Goal: Transaction & Acquisition: Purchase product/service

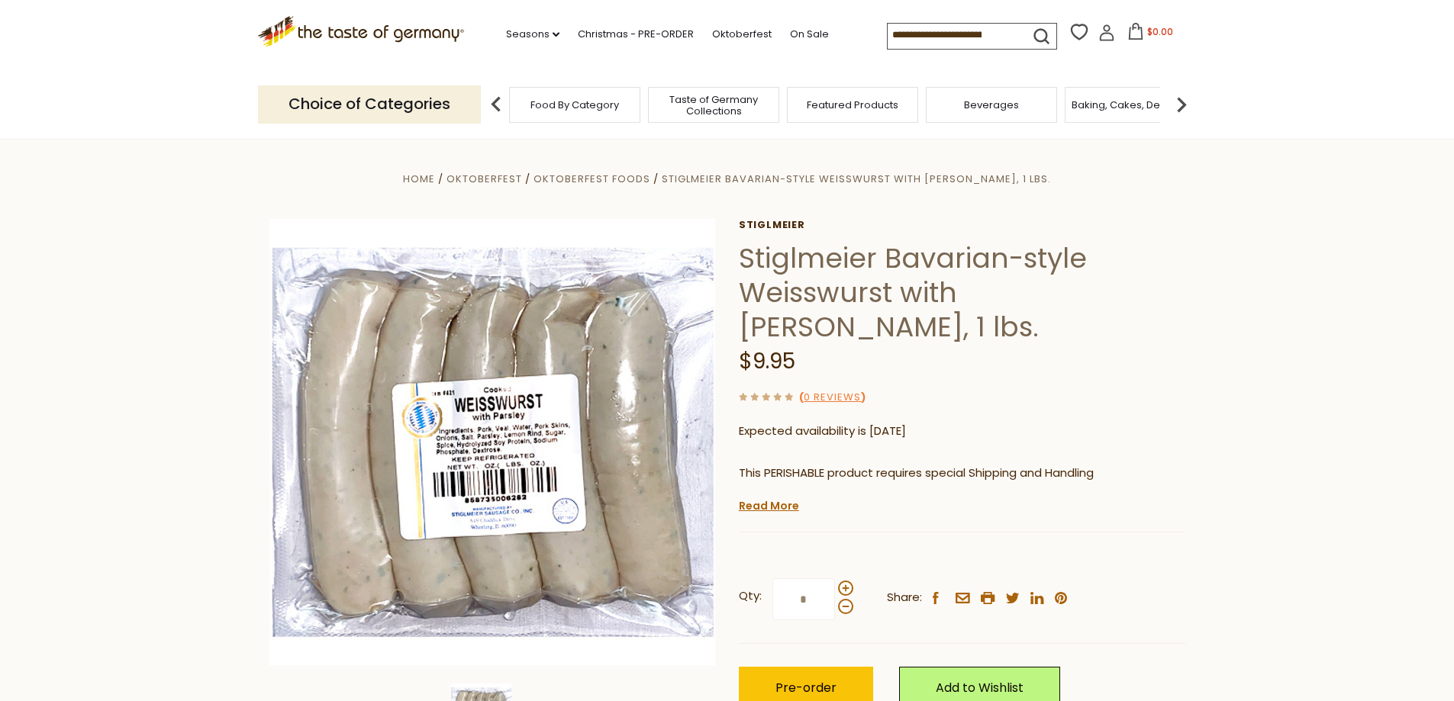
drag, startPoint x: 1004, startPoint y: 34, endPoint x: 856, endPoint y: 30, distance: 148.1
click at [856, 30] on div ".st0{fill:#EDD300;} .st1{fill:#D33E21;} .st0{fill:#EDD300;} .st1{fill:#D33E21;}…" at bounding box center [727, 35] width 939 height 70
drag, startPoint x: 882, startPoint y: 32, endPoint x: 1008, endPoint y: 32, distance: 125.9
click at [1008, 32] on input at bounding box center [952, 34] width 129 height 21
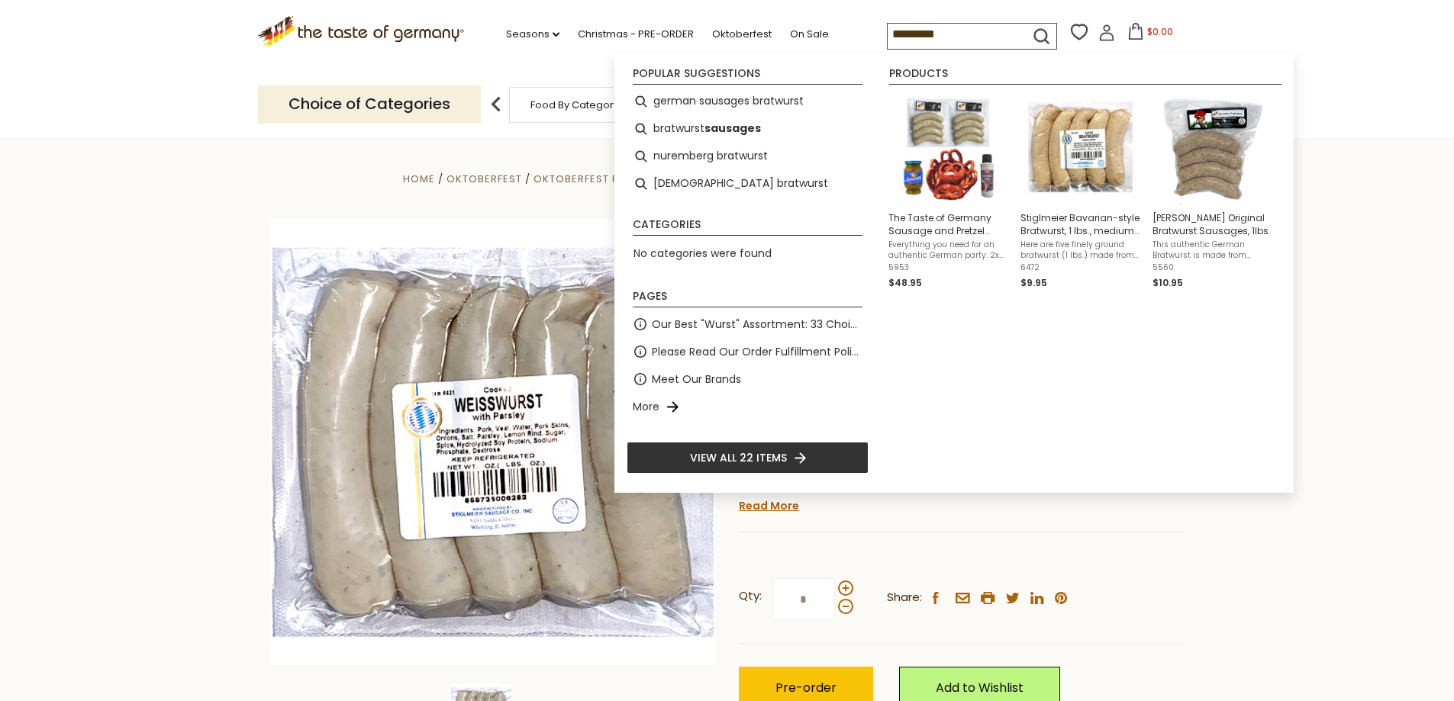
click at [888, 32] on input "*********" at bounding box center [952, 34] width 129 height 21
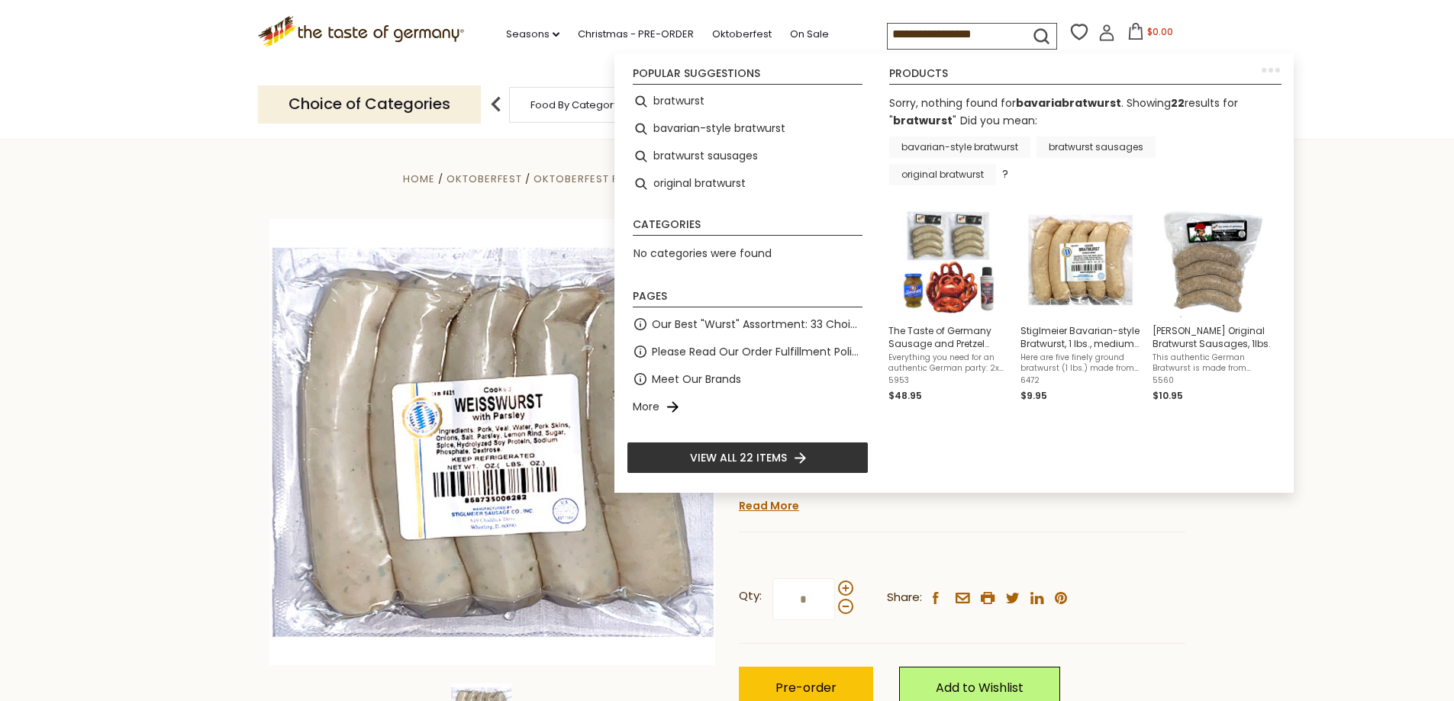
type input "**********"
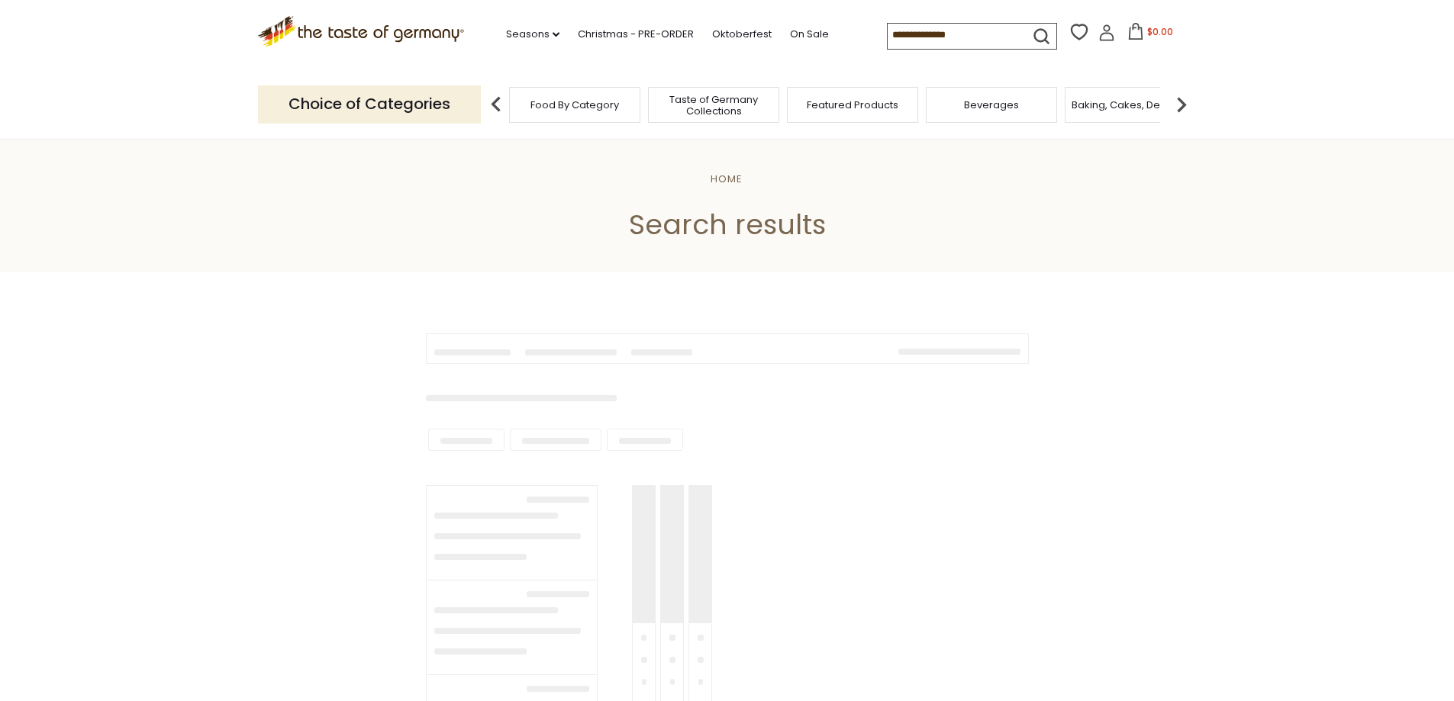
type input "**********"
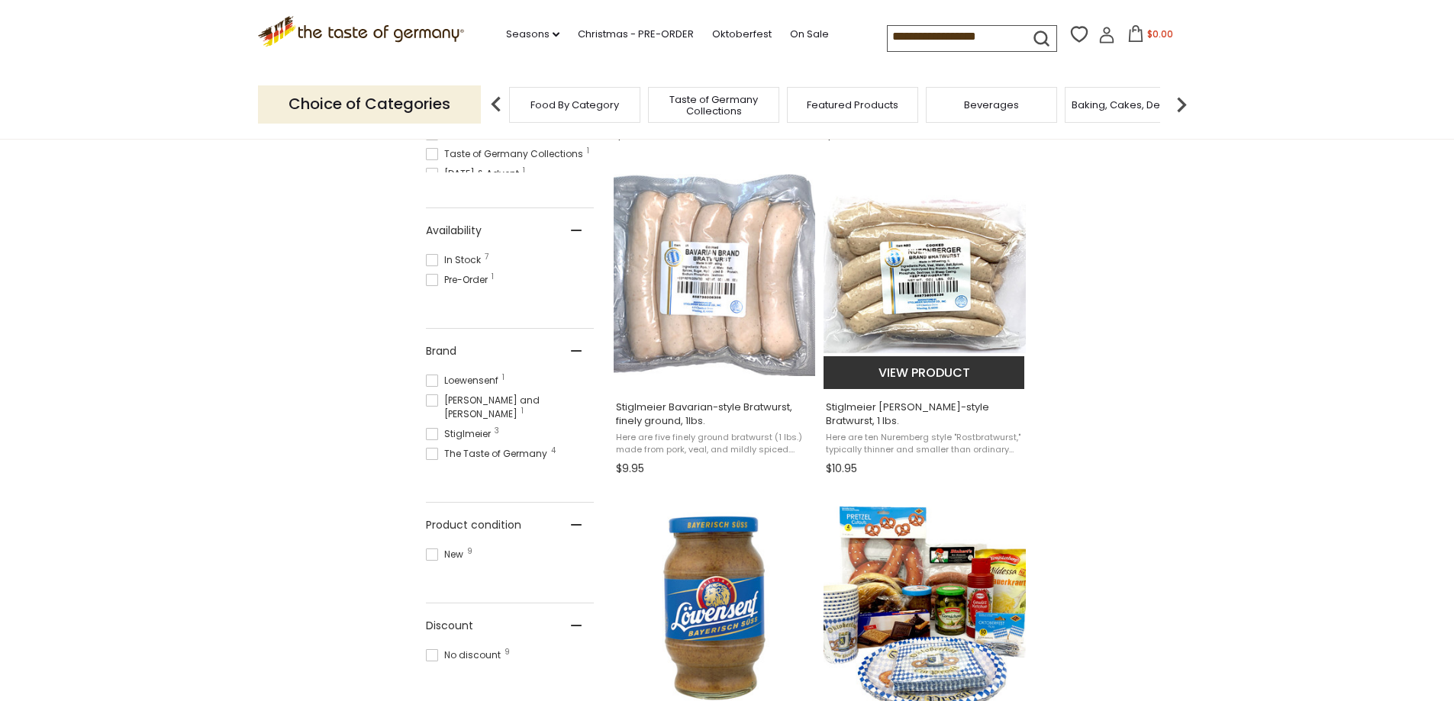
scroll to position [534, 0]
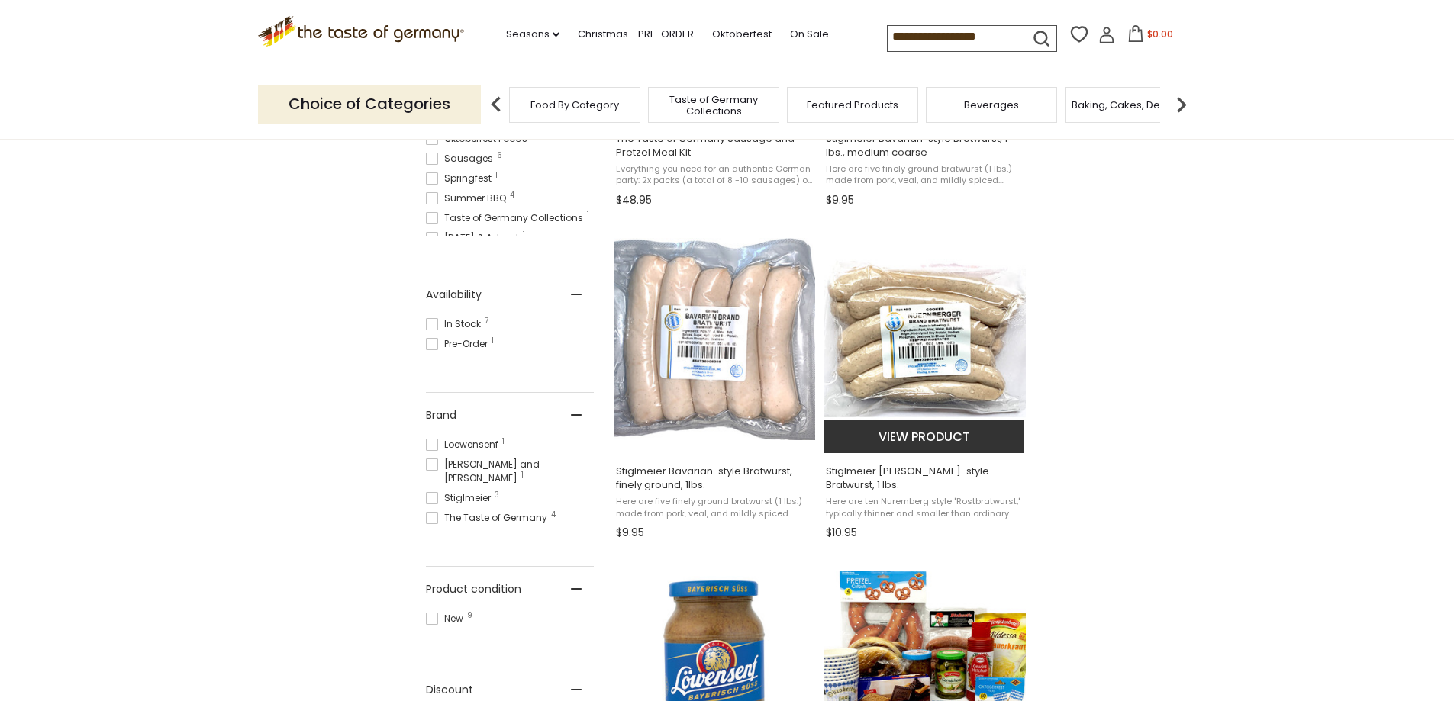
click at [949, 378] on img "Stiglmeier Nuernberger-style Bratwurst, 1 lbs." at bounding box center [924, 339] width 202 height 202
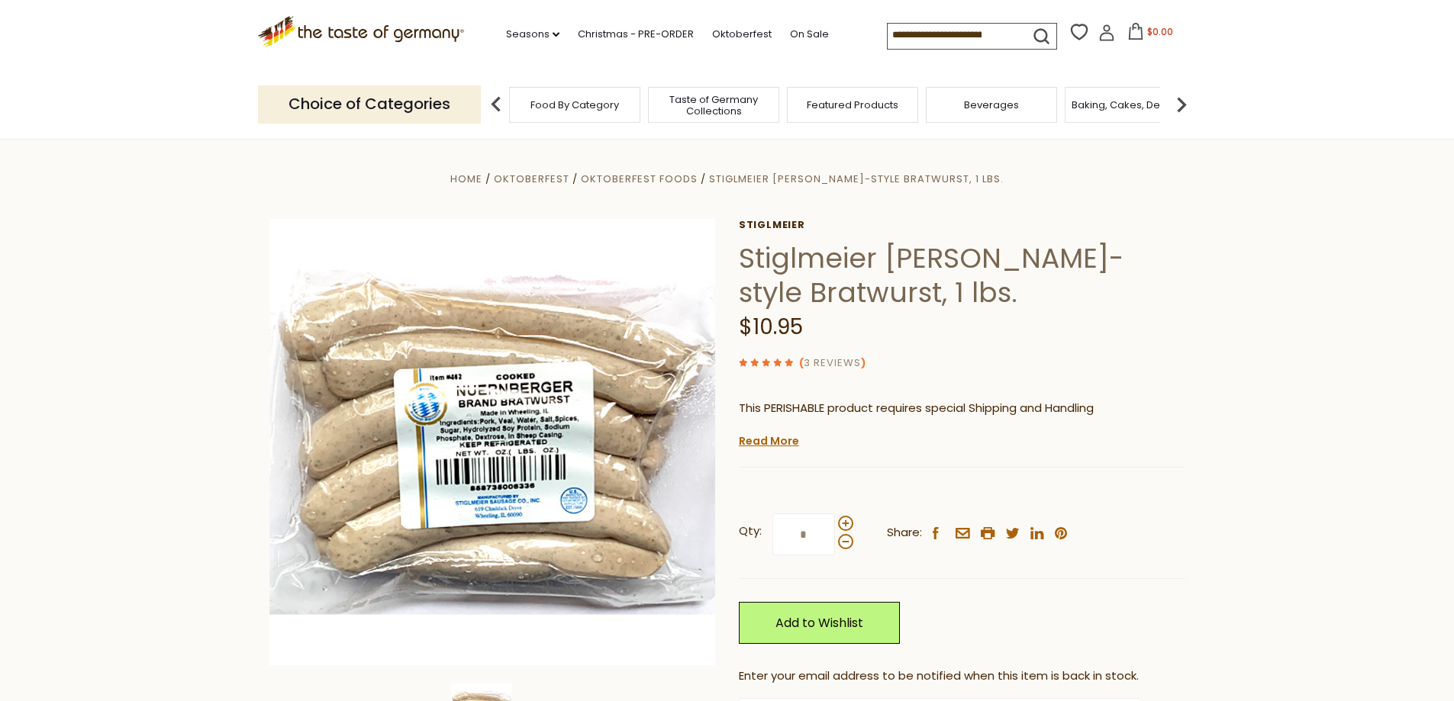
click at [822, 365] on link "3 Reviews" at bounding box center [832, 364] width 57 height 16
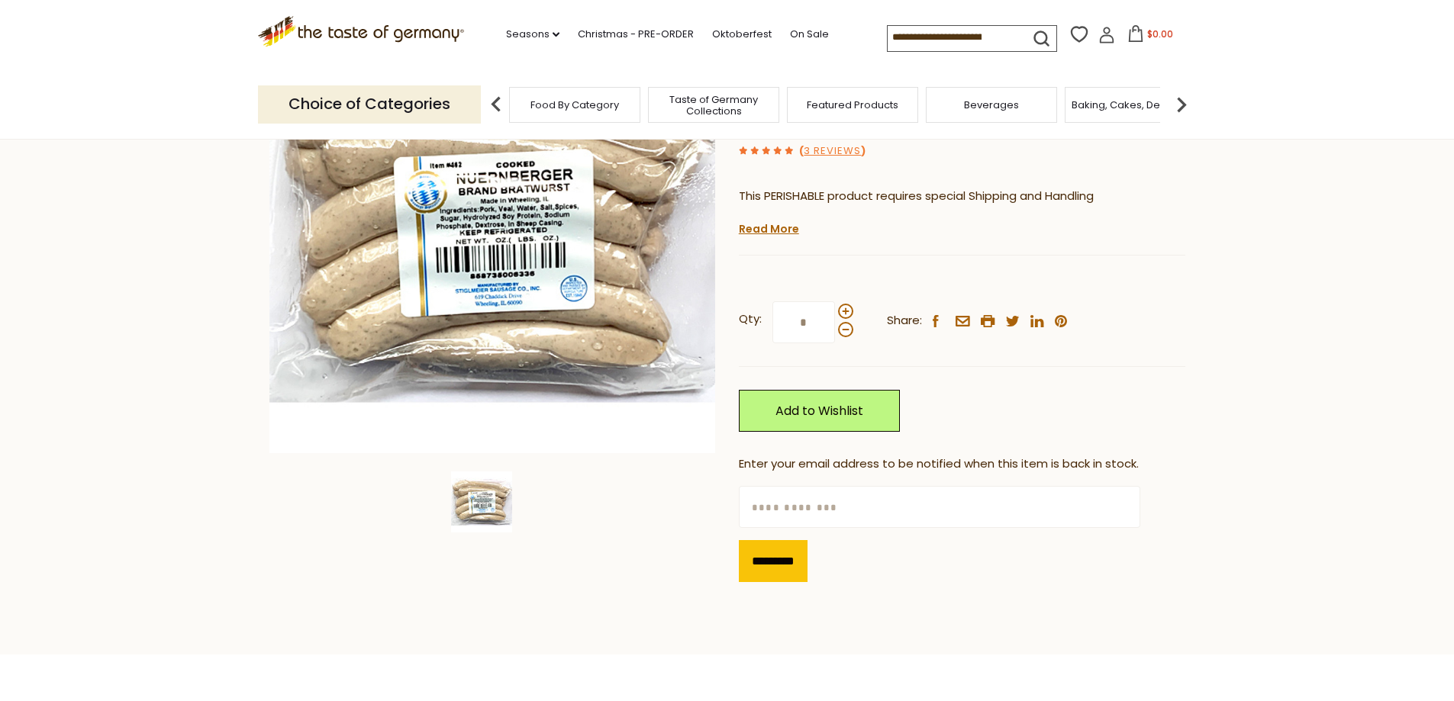
scroll to position [153, 0]
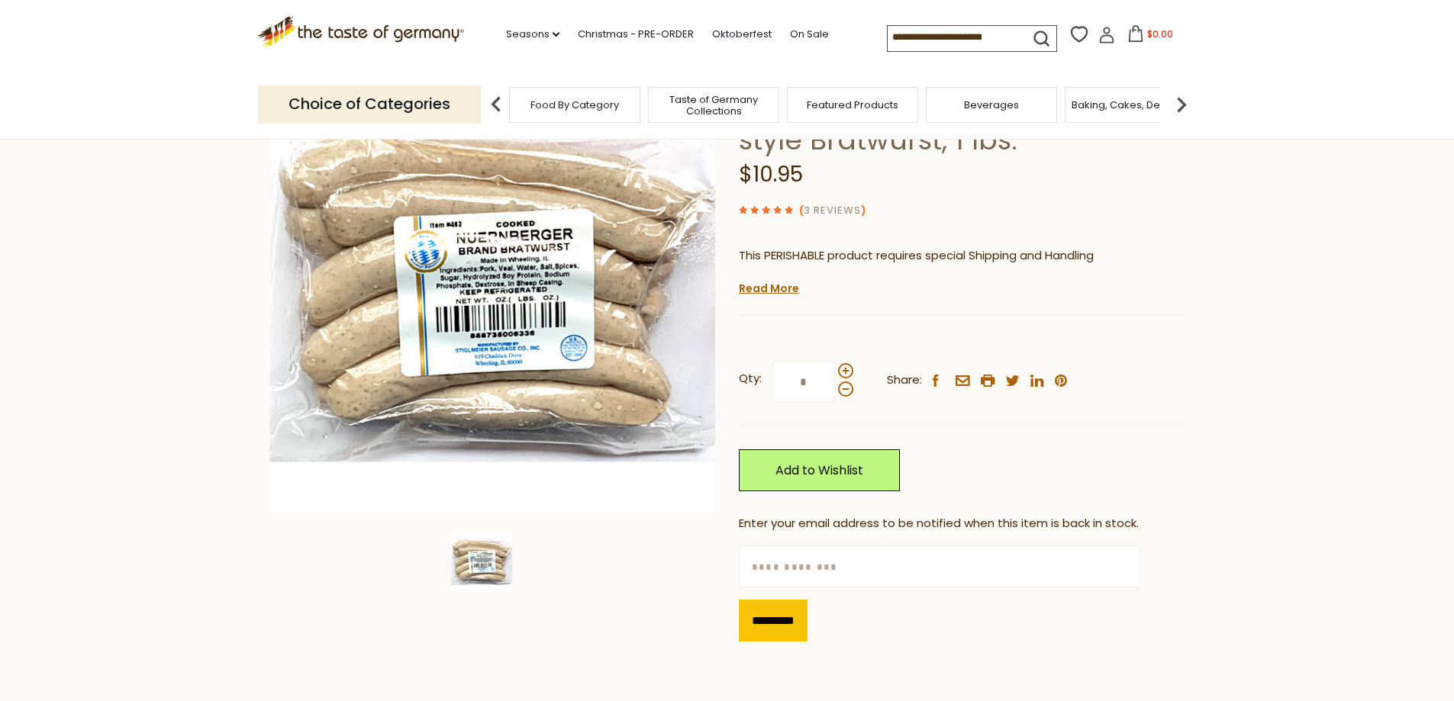
click at [822, 211] on link "3 Reviews" at bounding box center [832, 211] width 57 height 16
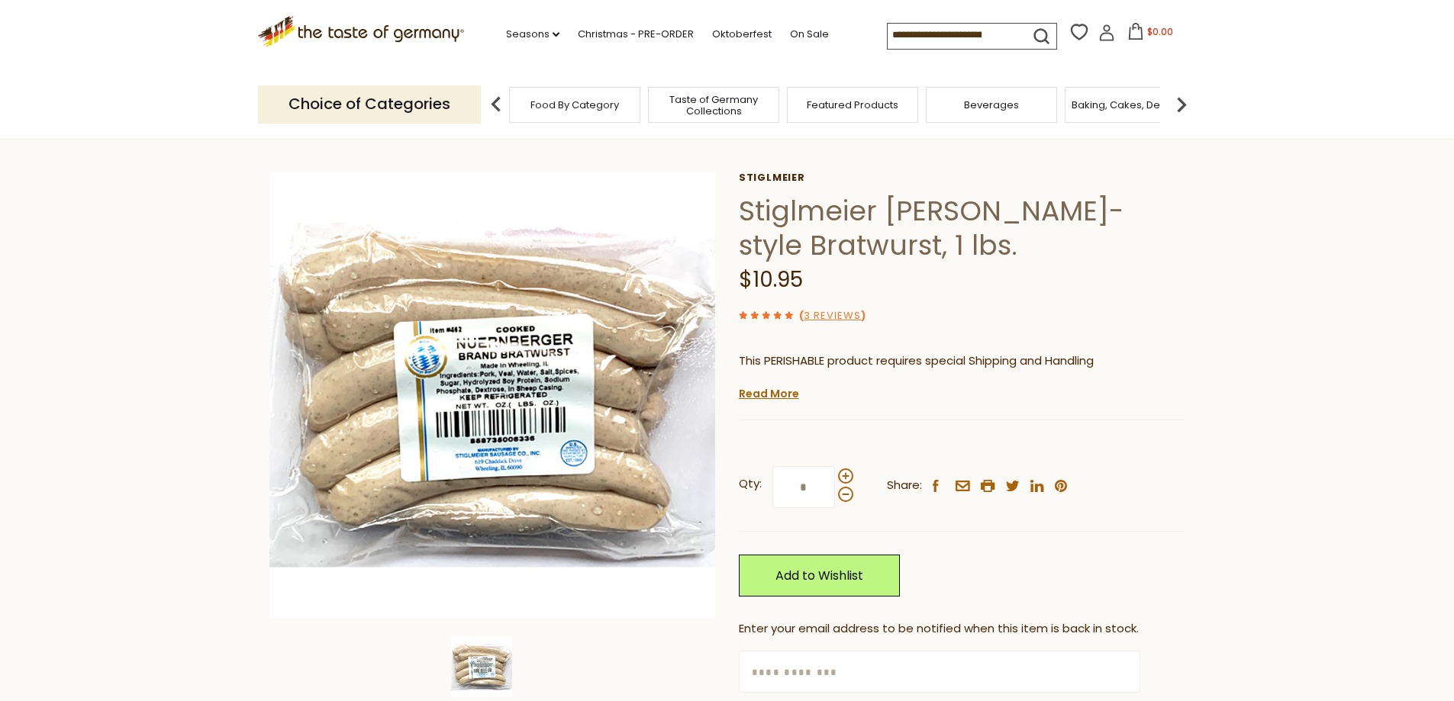
scroll to position [13, 0]
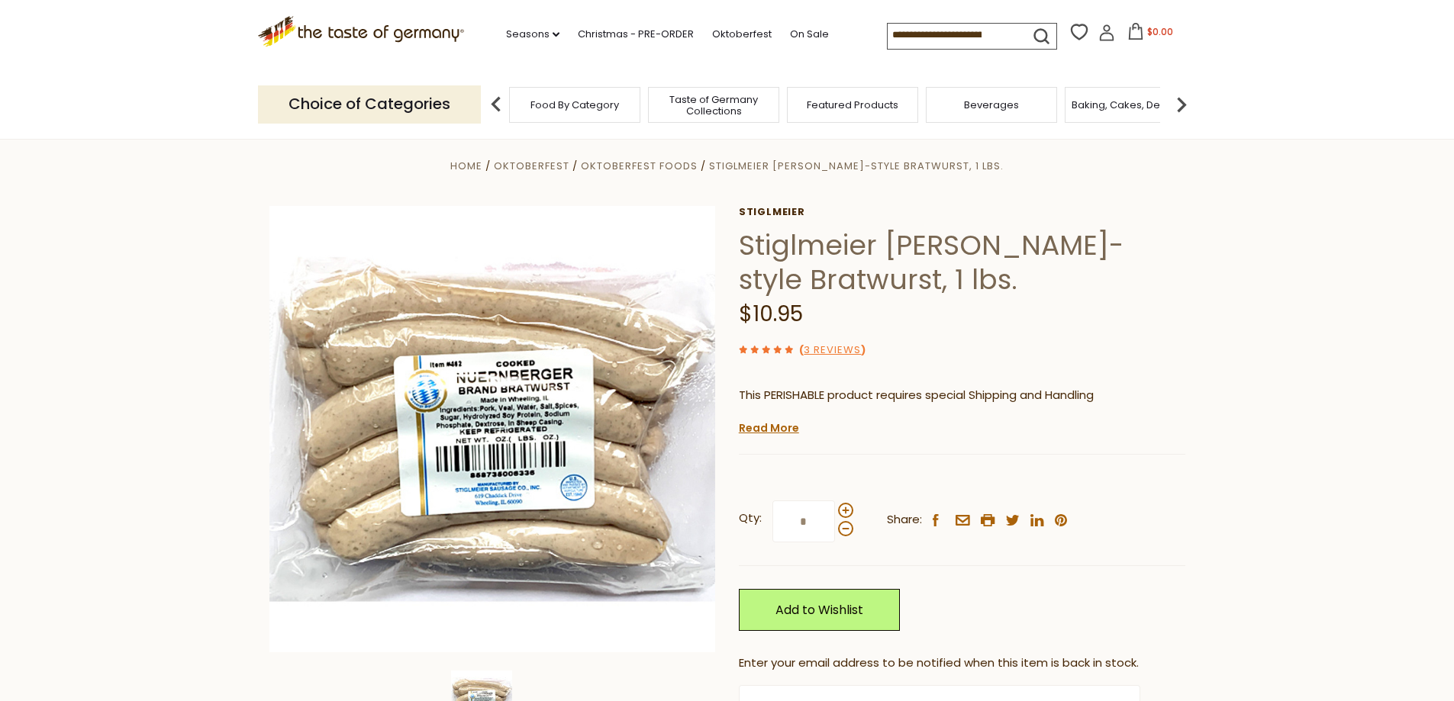
click at [787, 350] on use at bounding box center [789, 350] width 8 height 8
click at [814, 353] on link "3 Reviews" at bounding box center [832, 351] width 57 height 16
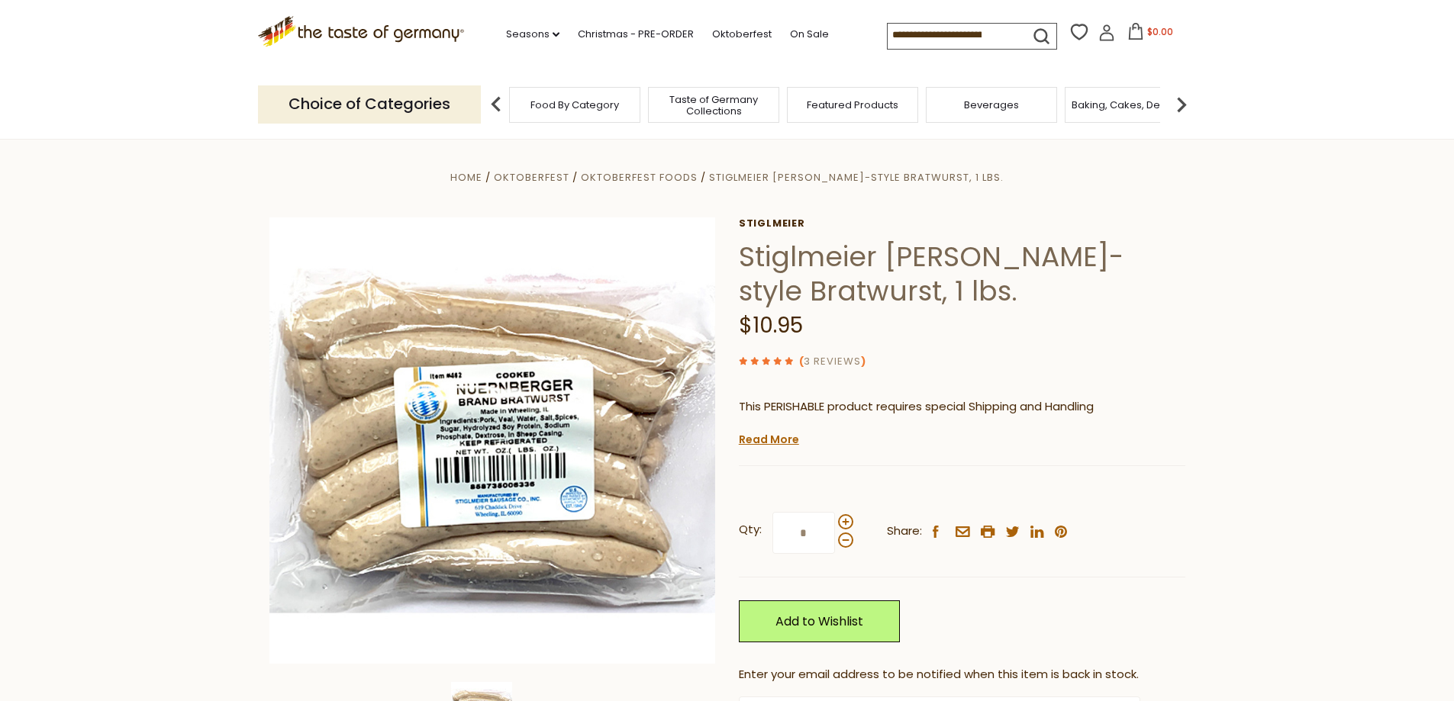
scroll to position [0, 0]
click at [814, 356] on link "3 Reviews" at bounding box center [832, 364] width 57 height 16
click at [778, 360] on use at bounding box center [777, 363] width 8 height 8
click at [809, 365] on link "3 Reviews" at bounding box center [832, 364] width 57 height 16
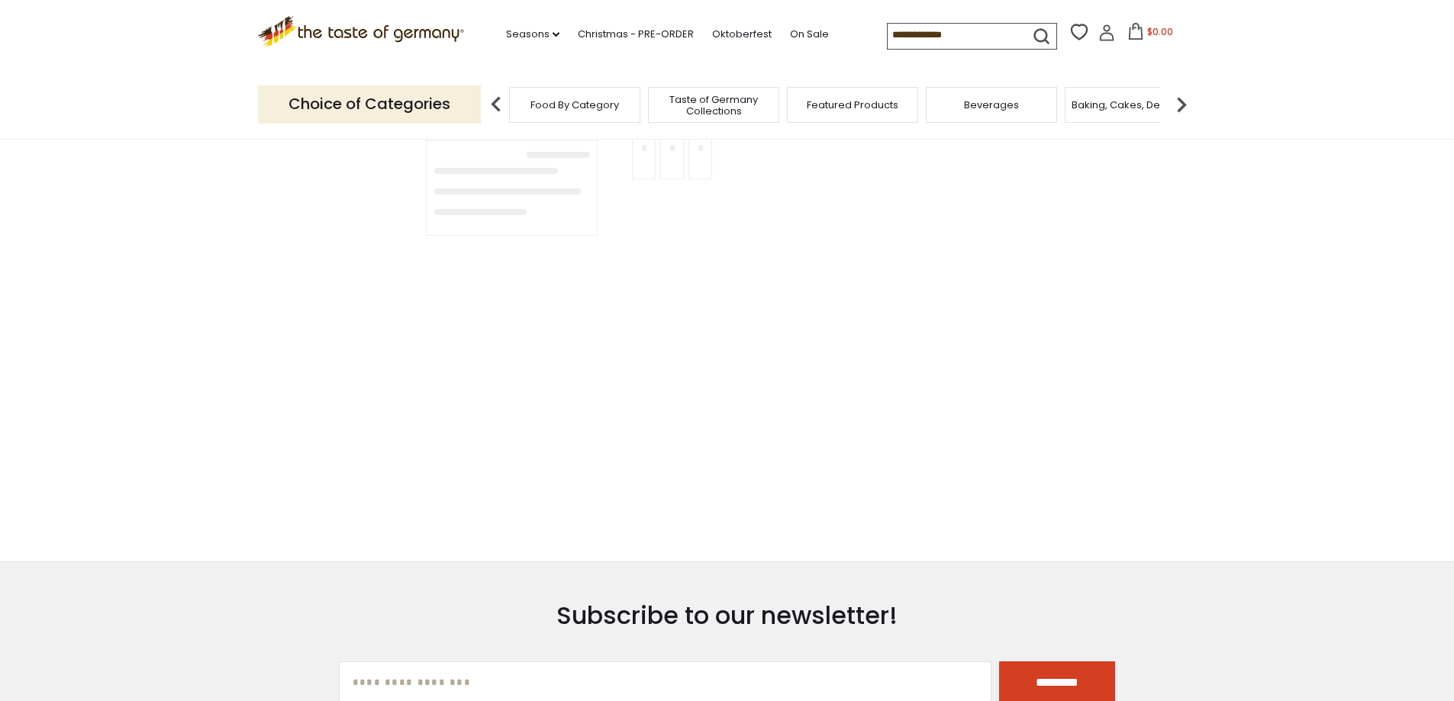
type input "**********"
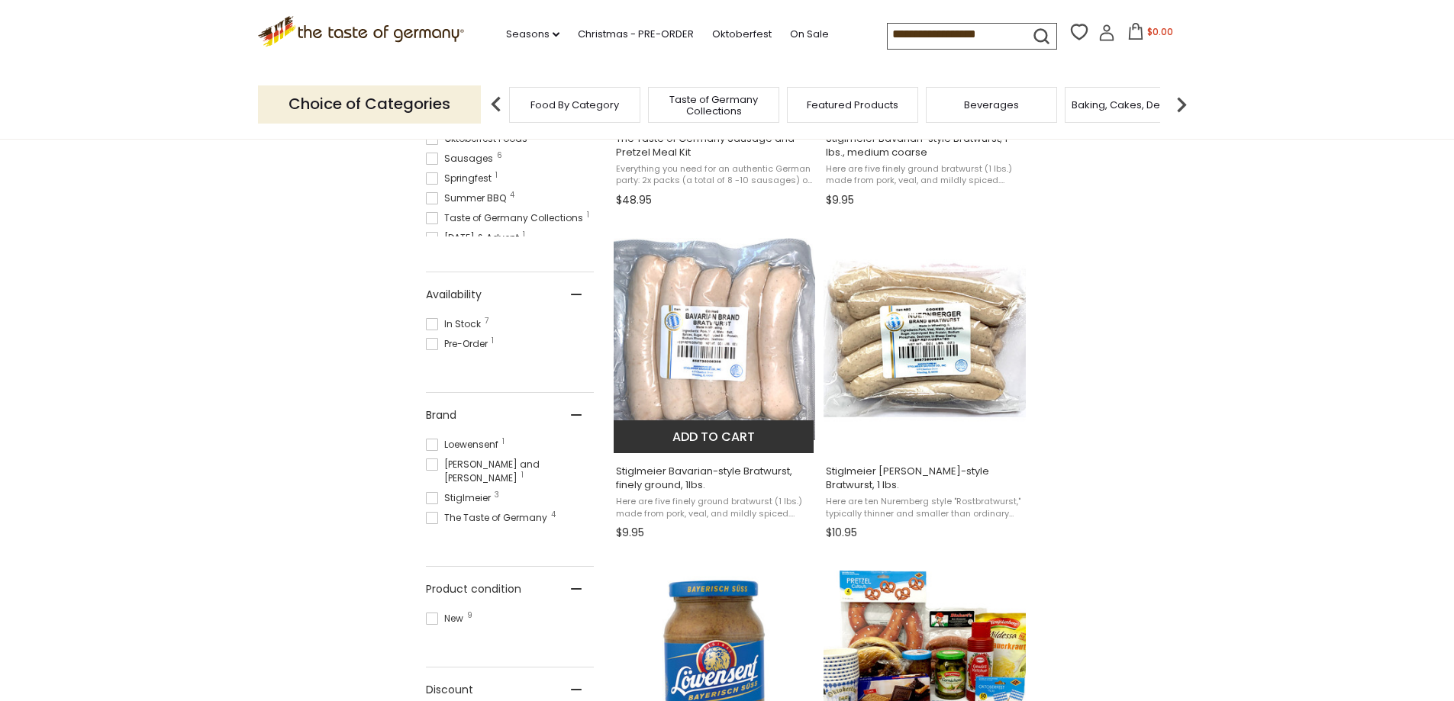
click at [719, 433] on button "Add to cart" at bounding box center [714, 436] width 201 height 33
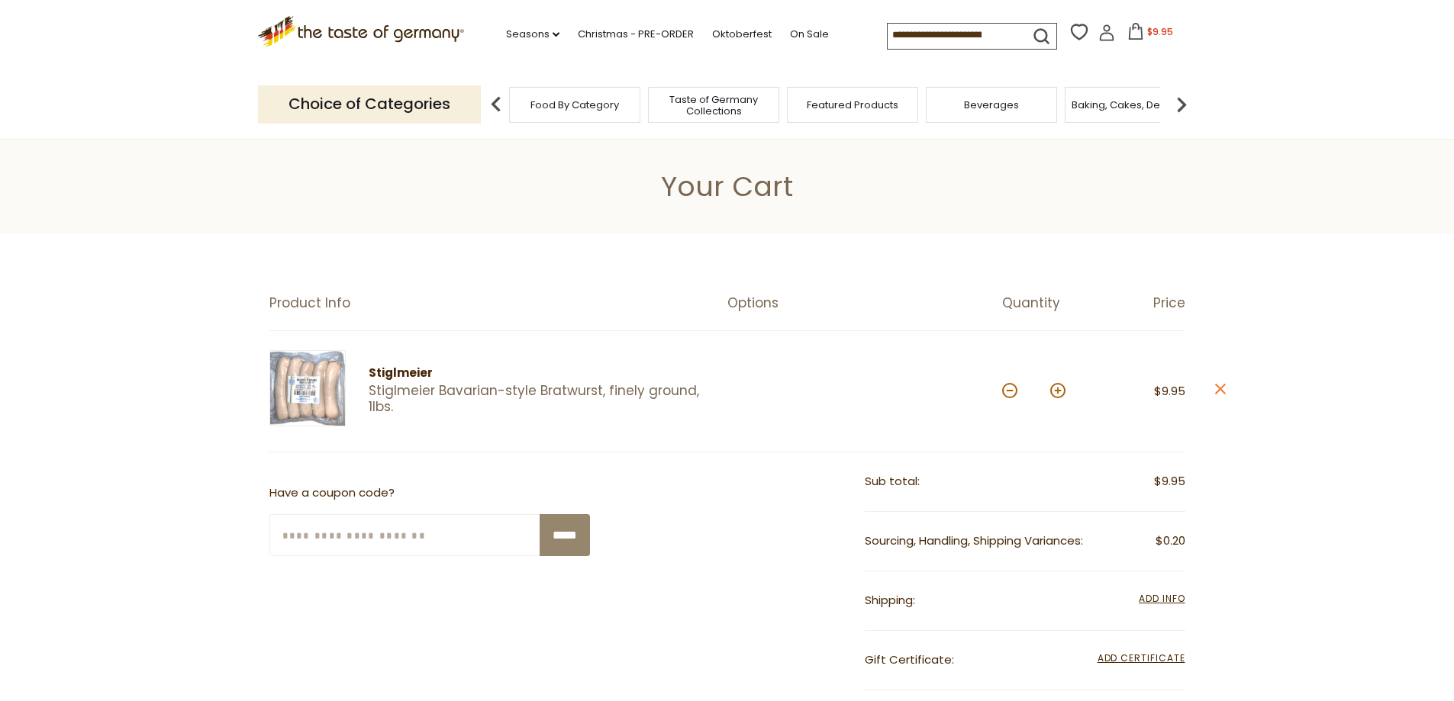
click at [327, 391] on img at bounding box center [307, 388] width 76 height 76
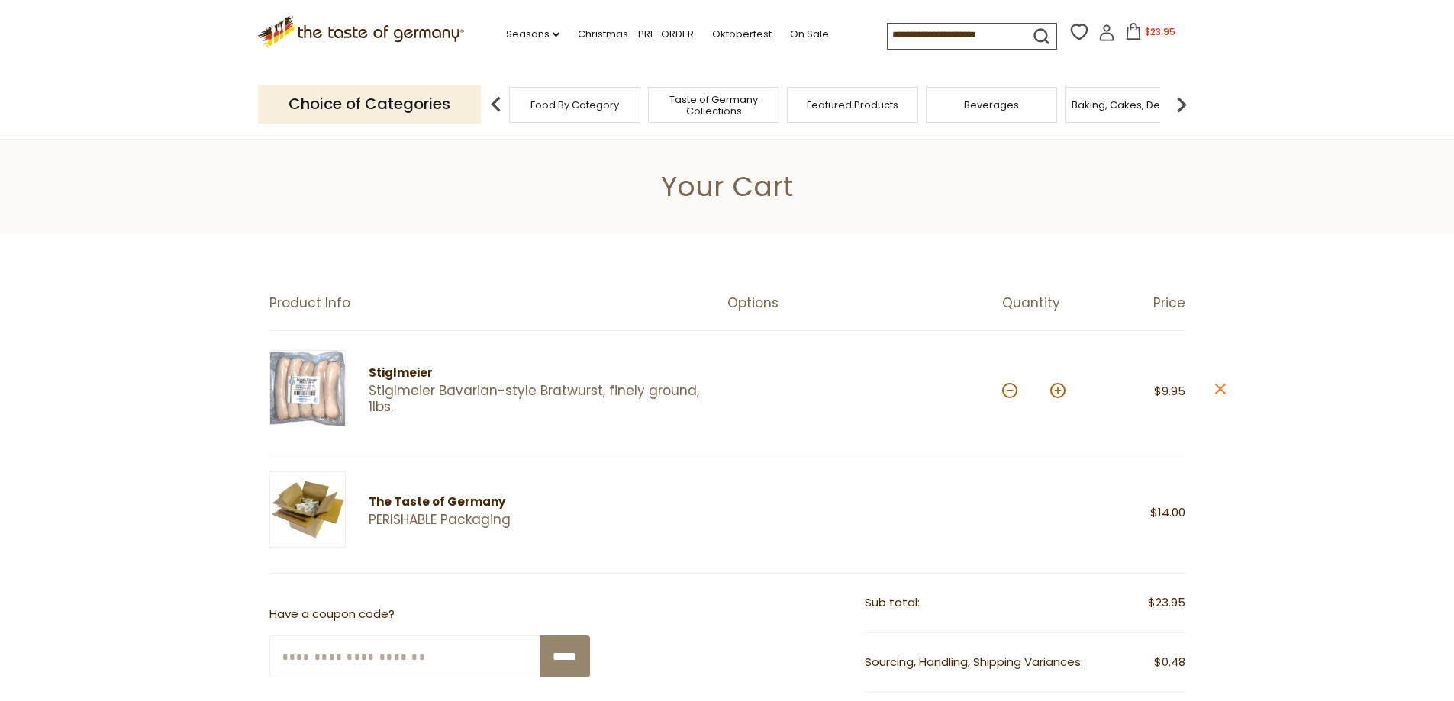
click at [1226, 391] on section "Product Info Options Quantity Price Stiglmeier Stiglmeier Bavarian-style Bratwu…" at bounding box center [727, 685] width 1454 height 902
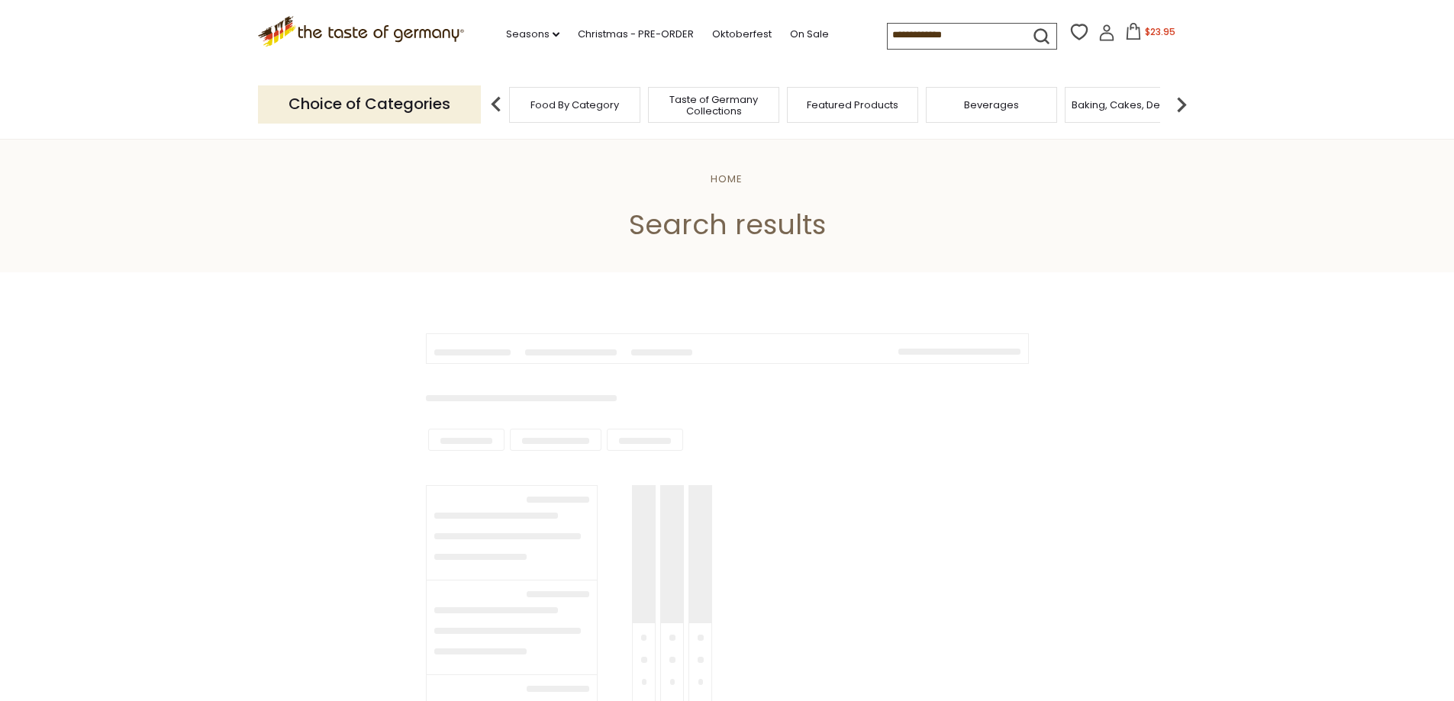
type input "**********"
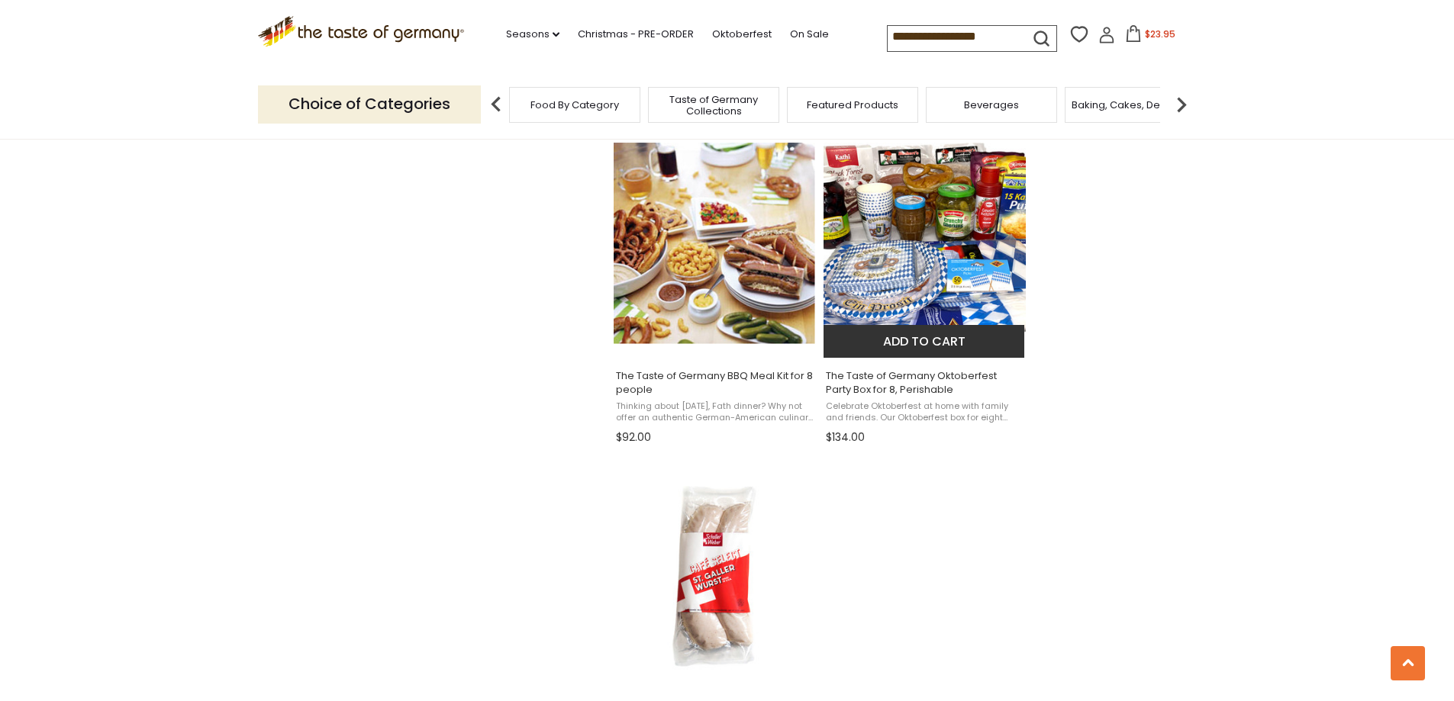
scroll to position [1297, 0]
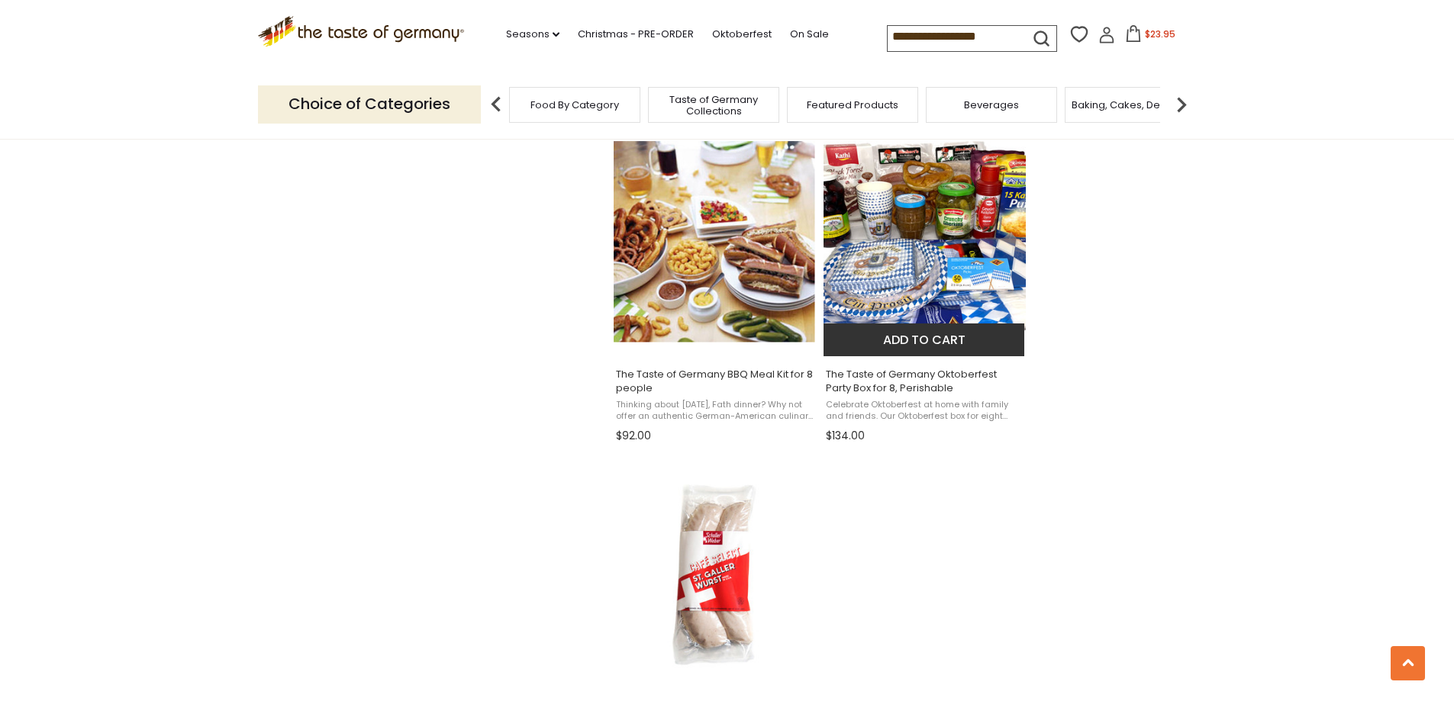
click at [882, 379] on span "The Taste of Germany Oktoberfest Party Box for 8, Perishable" at bounding box center [925, 381] width 198 height 27
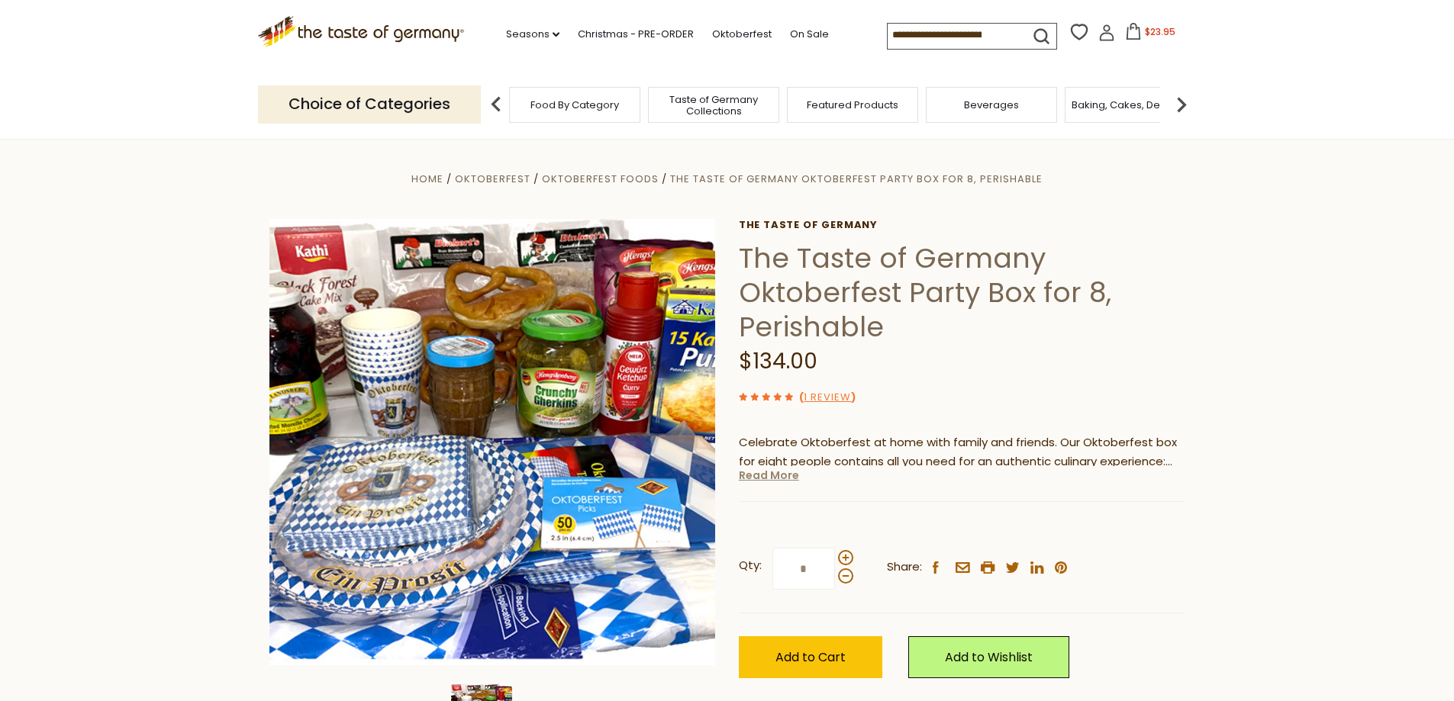
click at [786, 478] on link "Read More" at bounding box center [769, 475] width 60 height 15
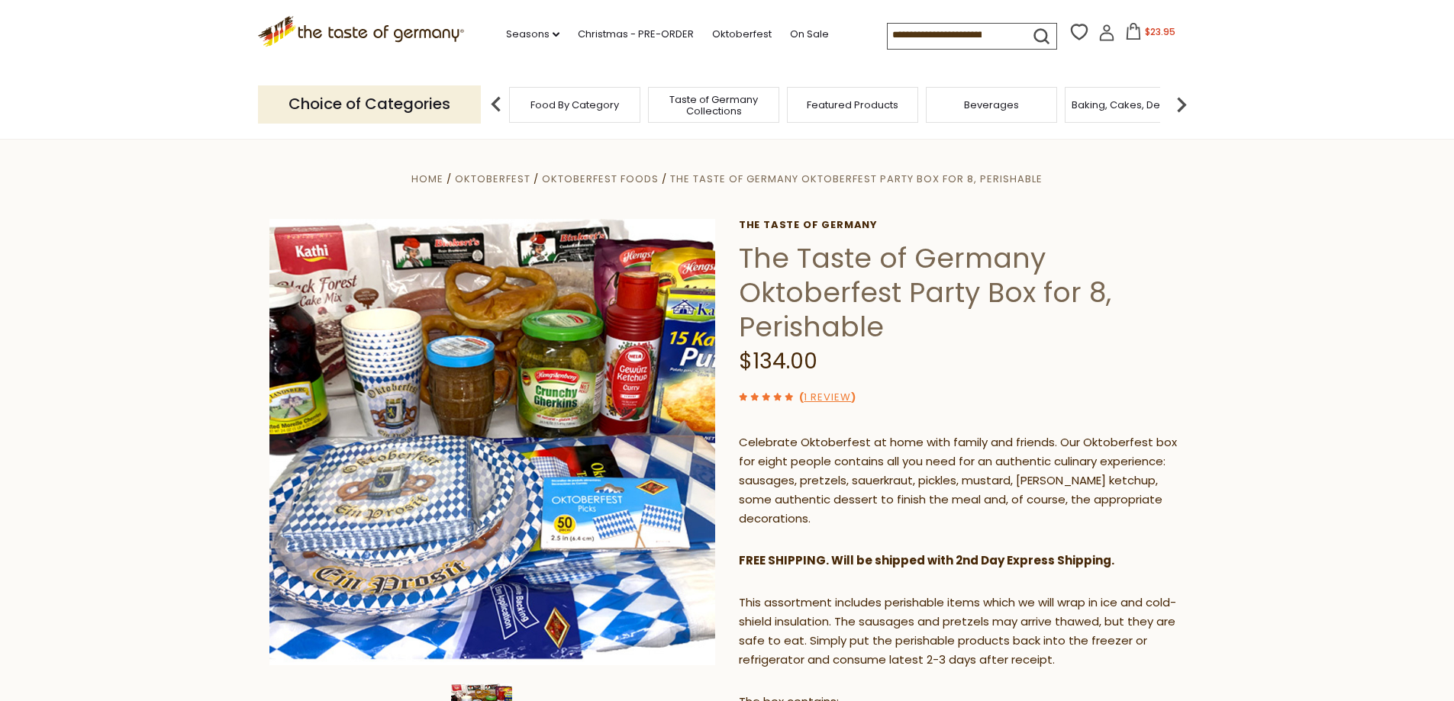
click at [1134, 33] on icon at bounding box center [1133, 31] width 14 height 17
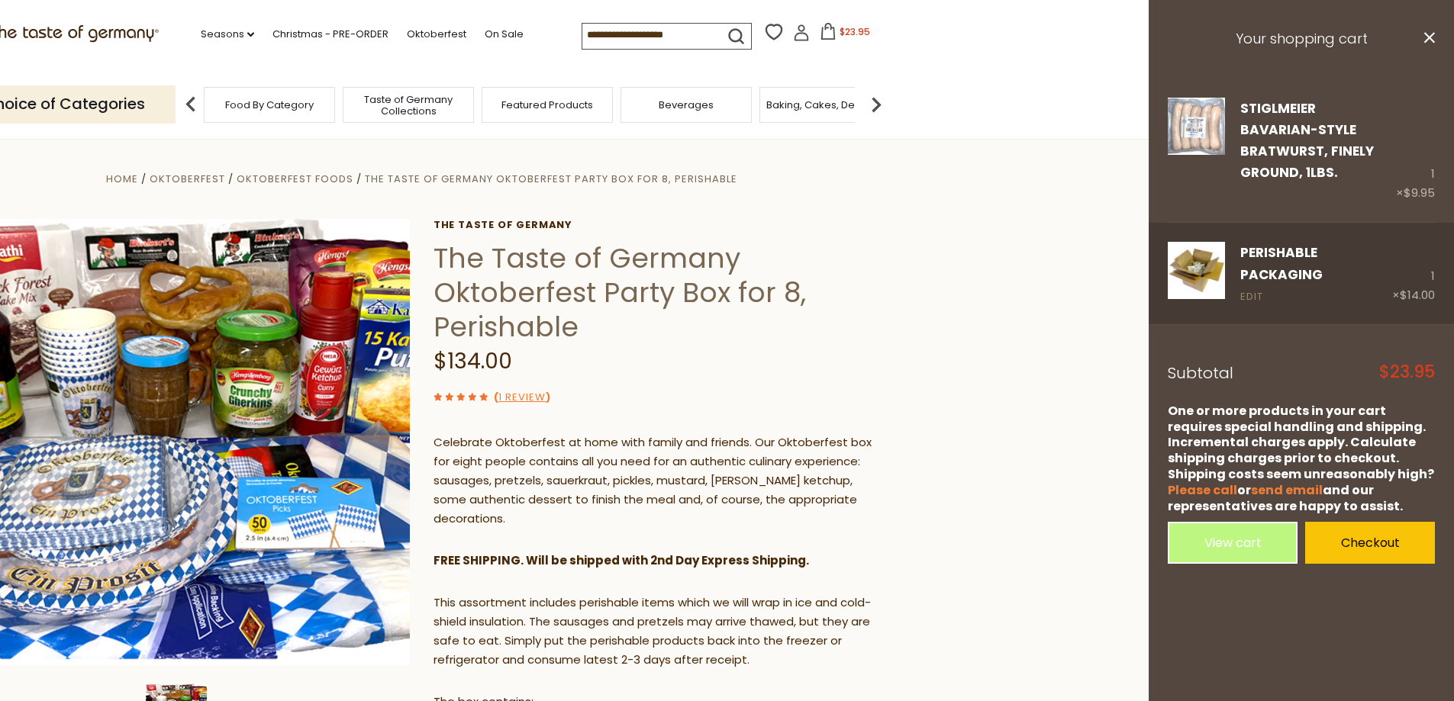
click at [1253, 289] on link "Edit" at bounding box center [1251, 297] width 23 height 16
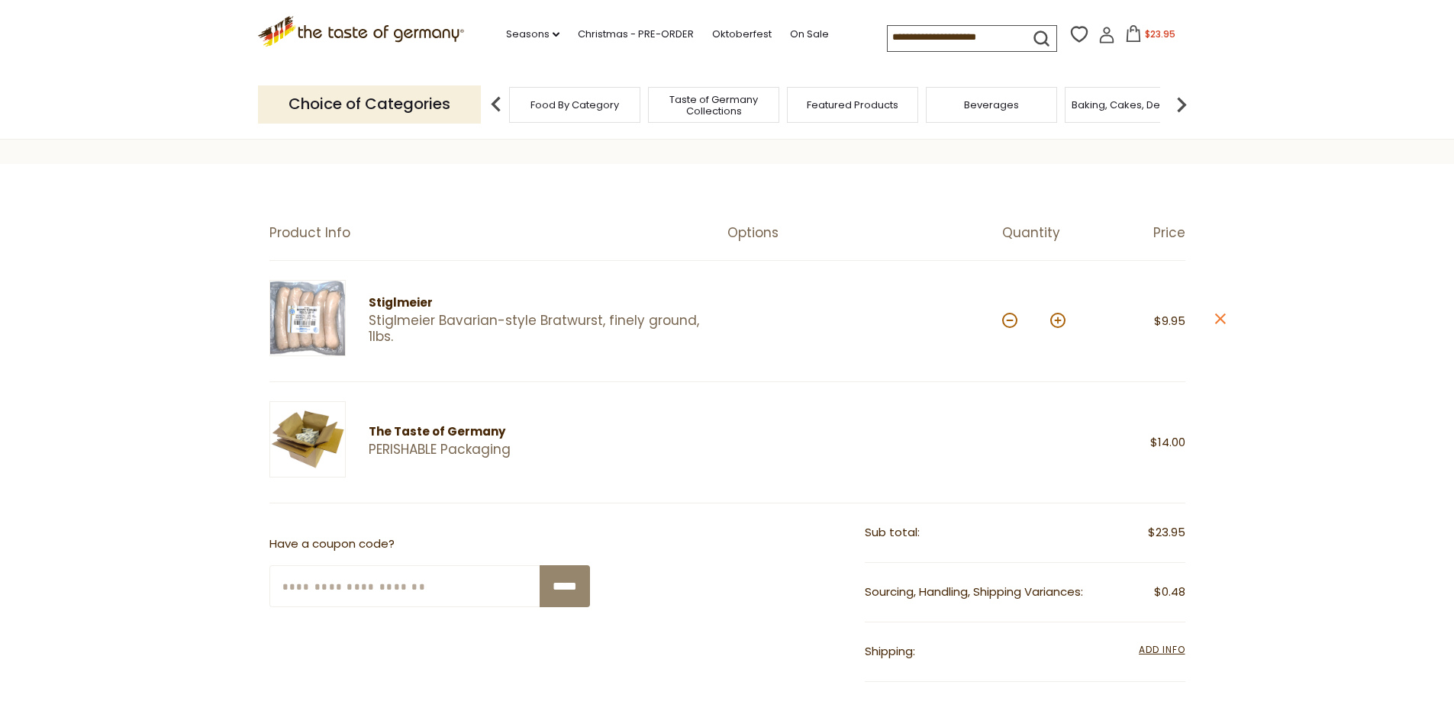
scroll to position [153, 0]
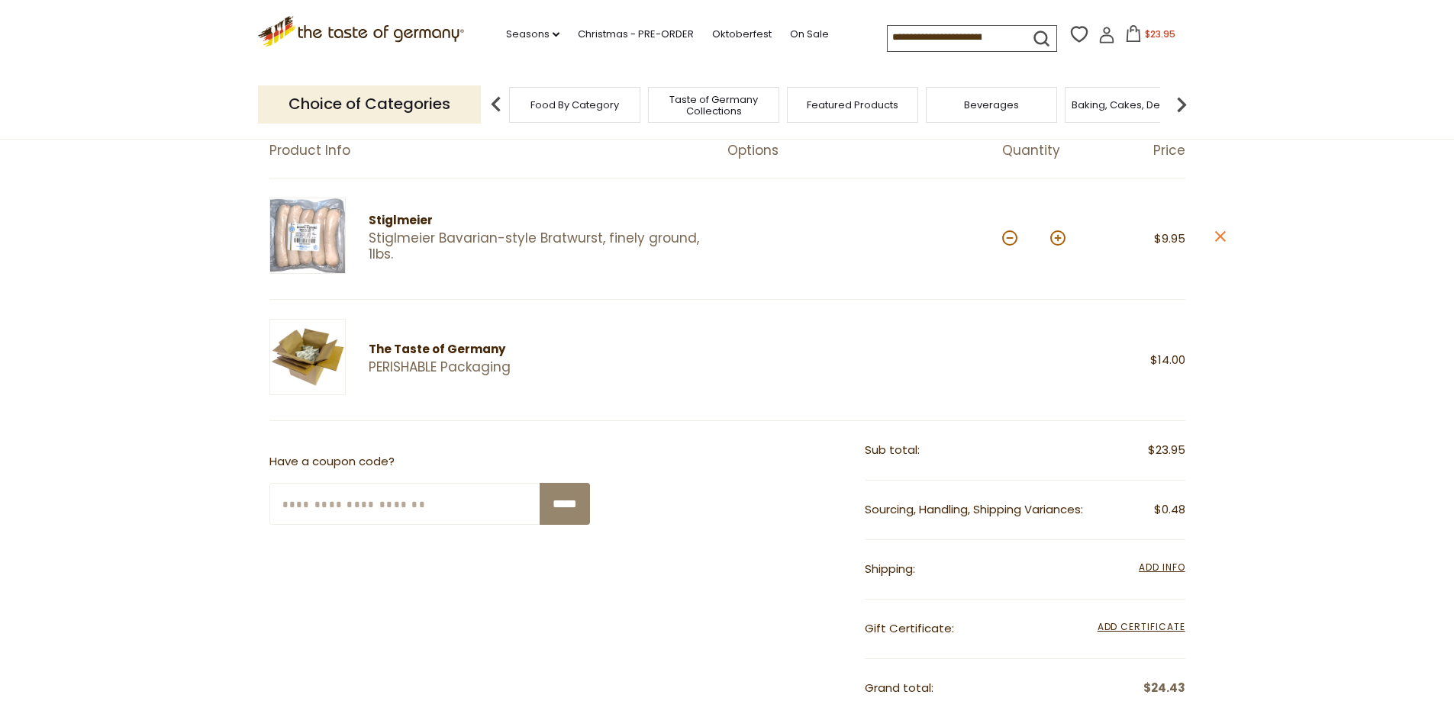
click at [1010, 237] on button at bounding box center [1009, 237] width 15 height 15
type input "*"
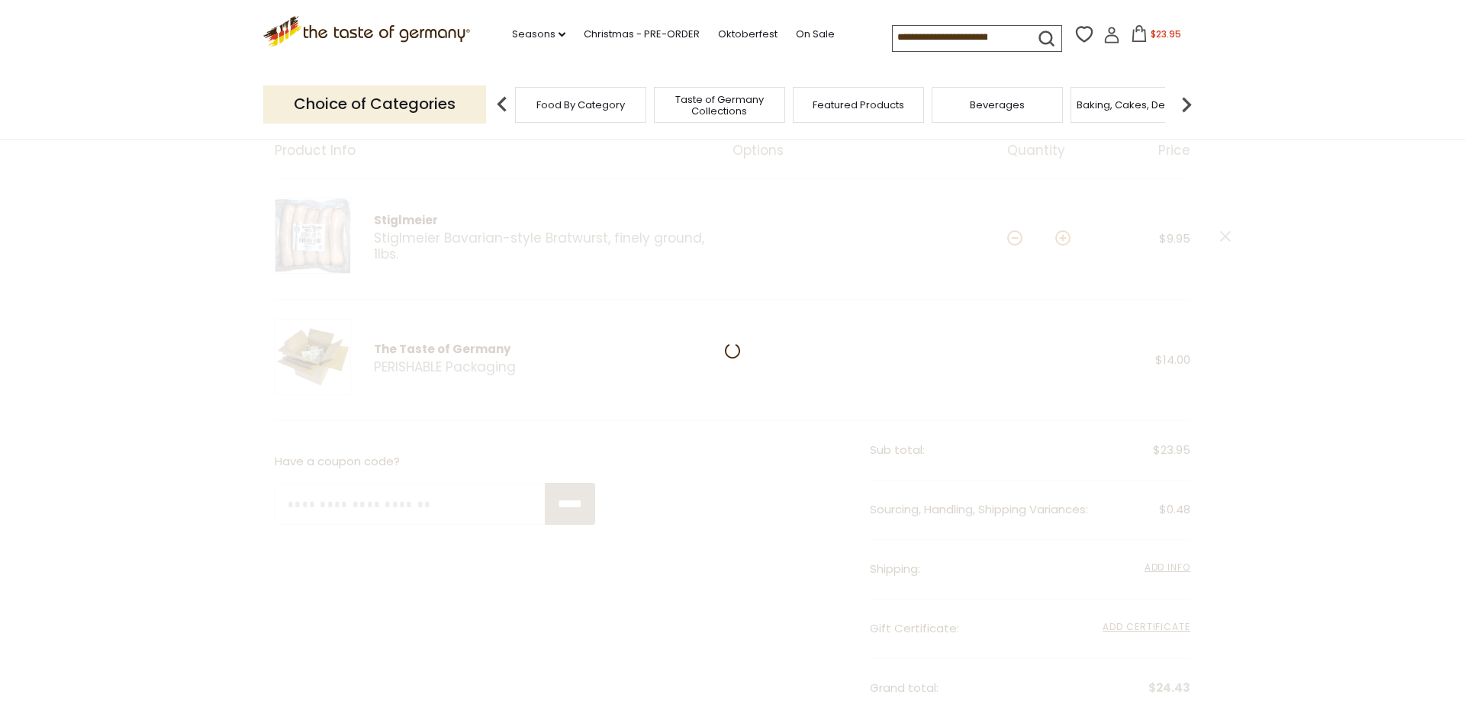
click at [1226, 240] on div at bounding box center [732, 580] width 1465 height 997
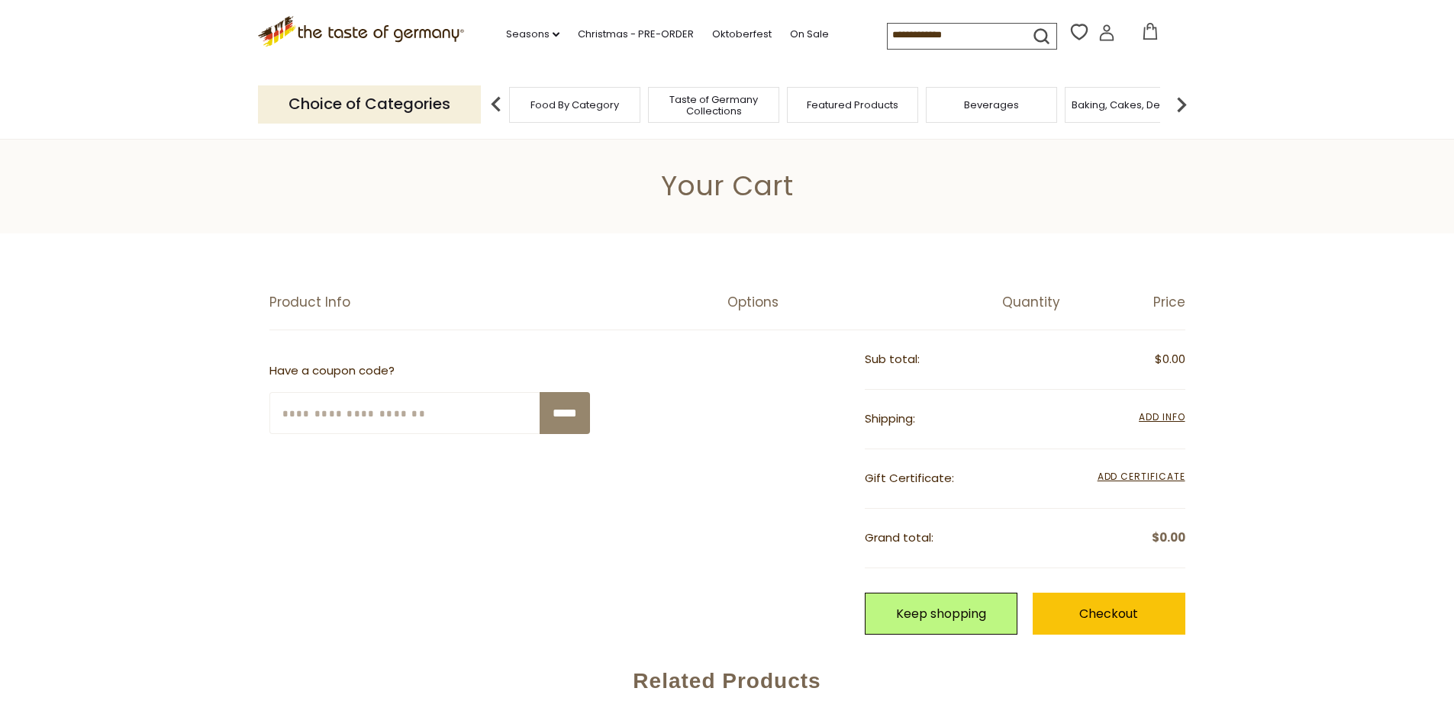
scroll to position [0, 0]
drag, startPoint x: 882, startPoint y: 34, endPoint x: 1034, endPoint y: 36, distance: 151.9
click at [1034, 36] on form at bounding box center [968, 34] width 161 height 21
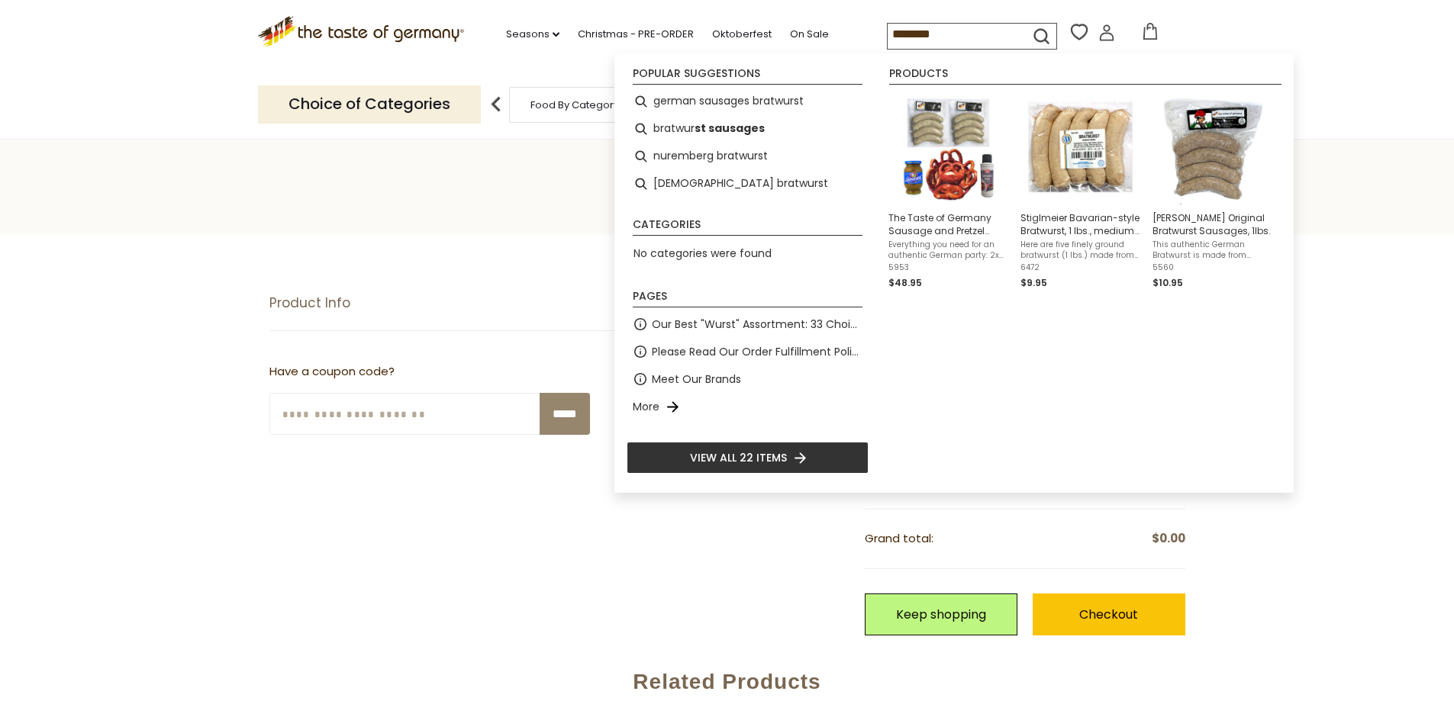
type input "*********"
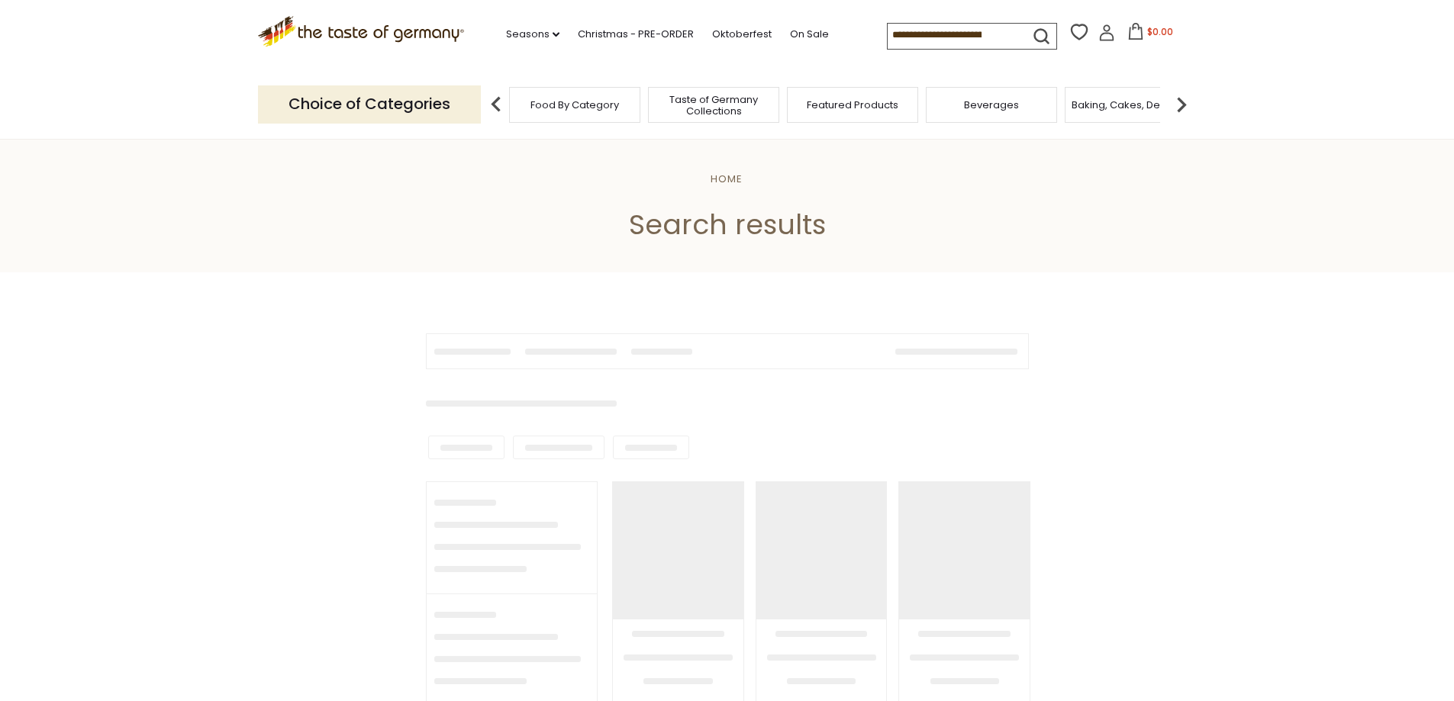
click at [888, 38] on input at bounding box center [952, 34] width 129 height 21
type input "*********"
click at [1026, 25] on button "submit" at bounding box center [1041, 39] width 30 height 28
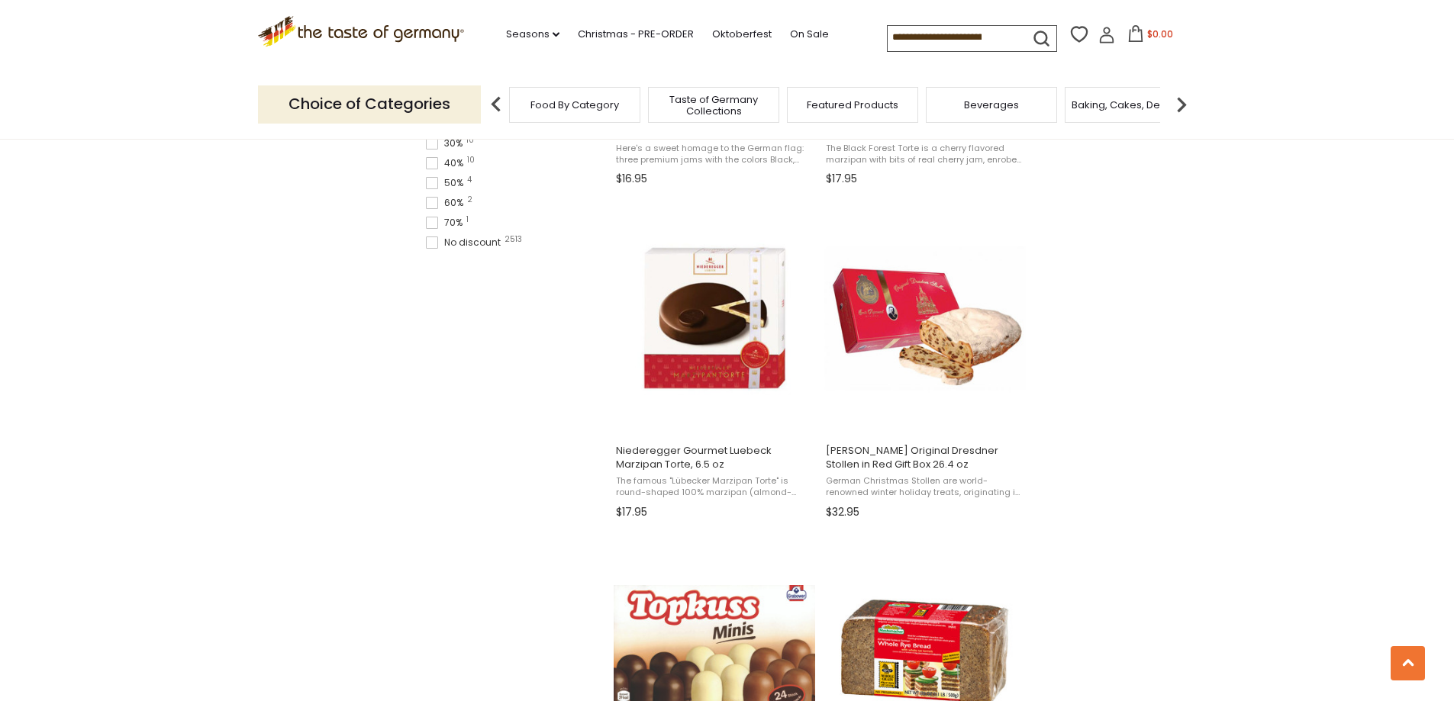
scroll to position [1297, 0]
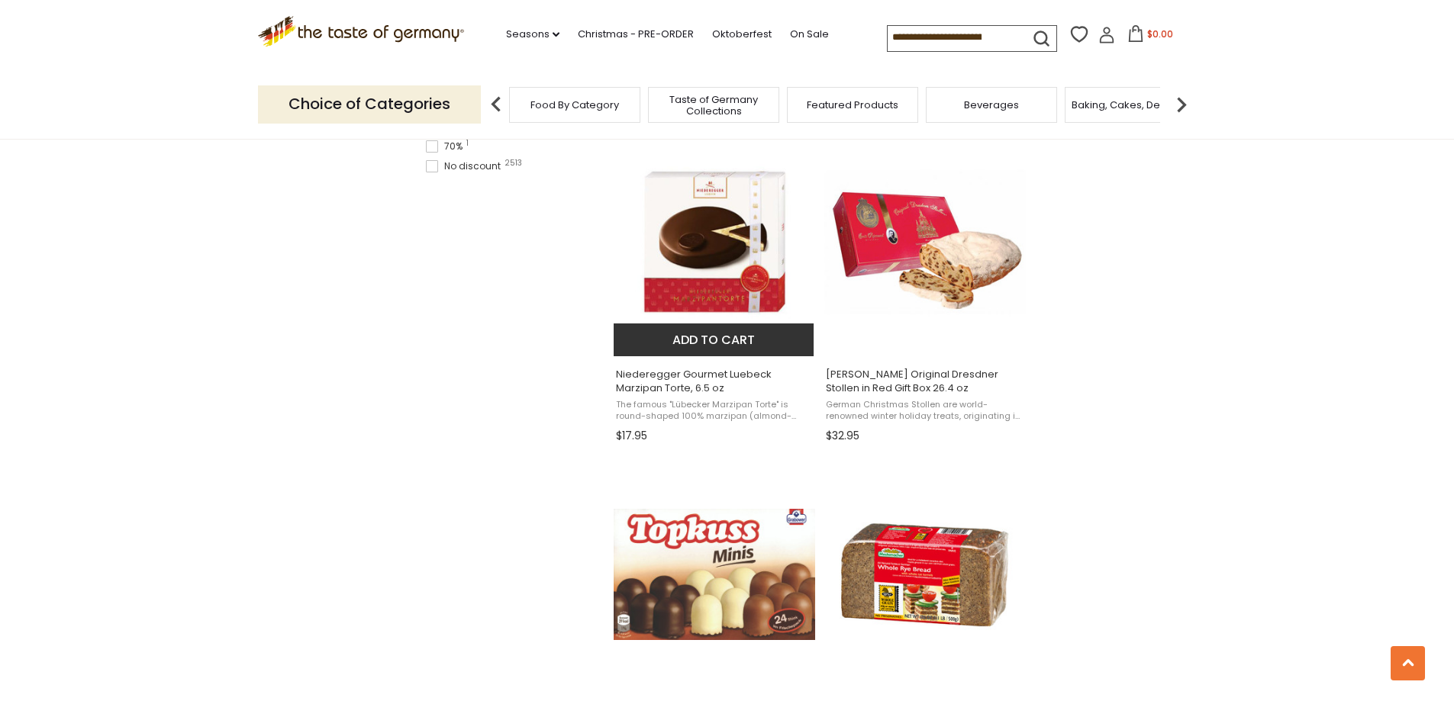
click at [690, 372] on span "Niederegger Gourmet Luebeck Marzipan Torte, 6.5 oz" at bounding box center [715, 381] width 198 height 27
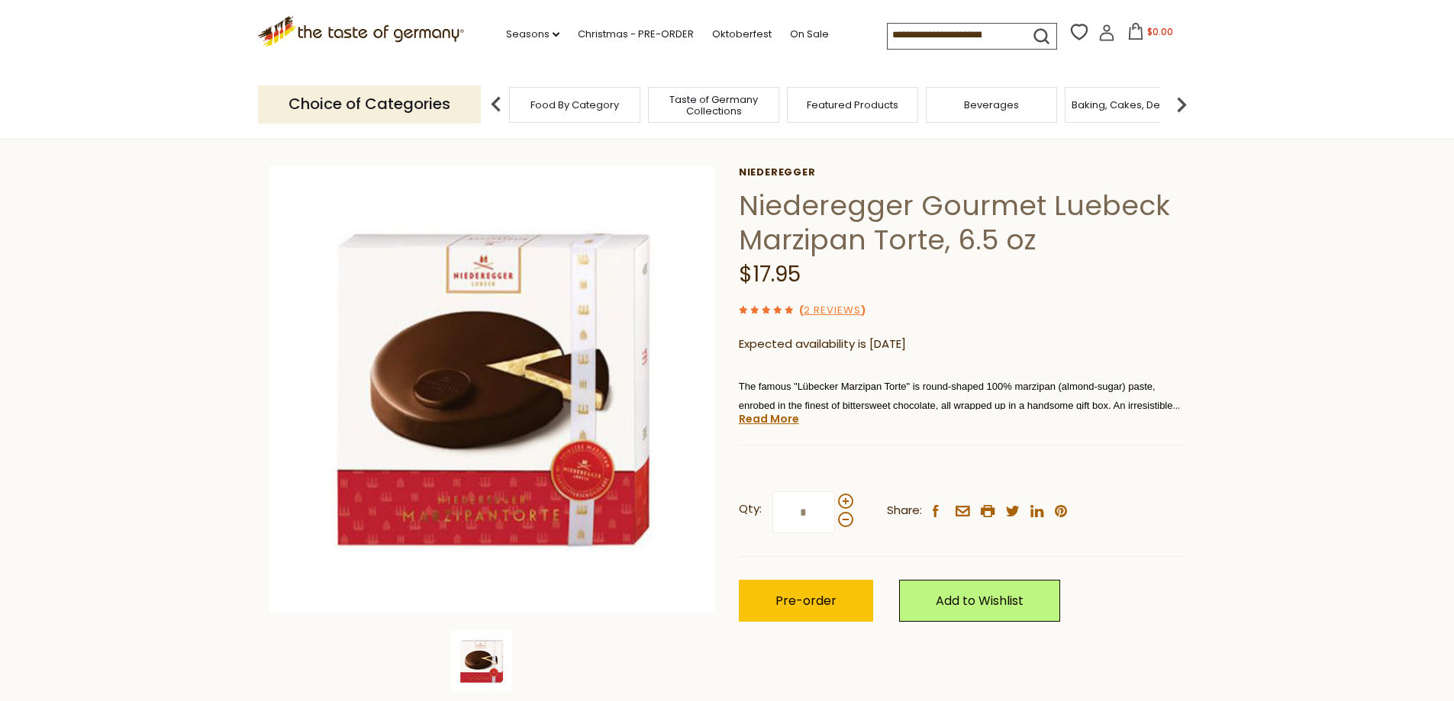
scroll to position [76, 0]
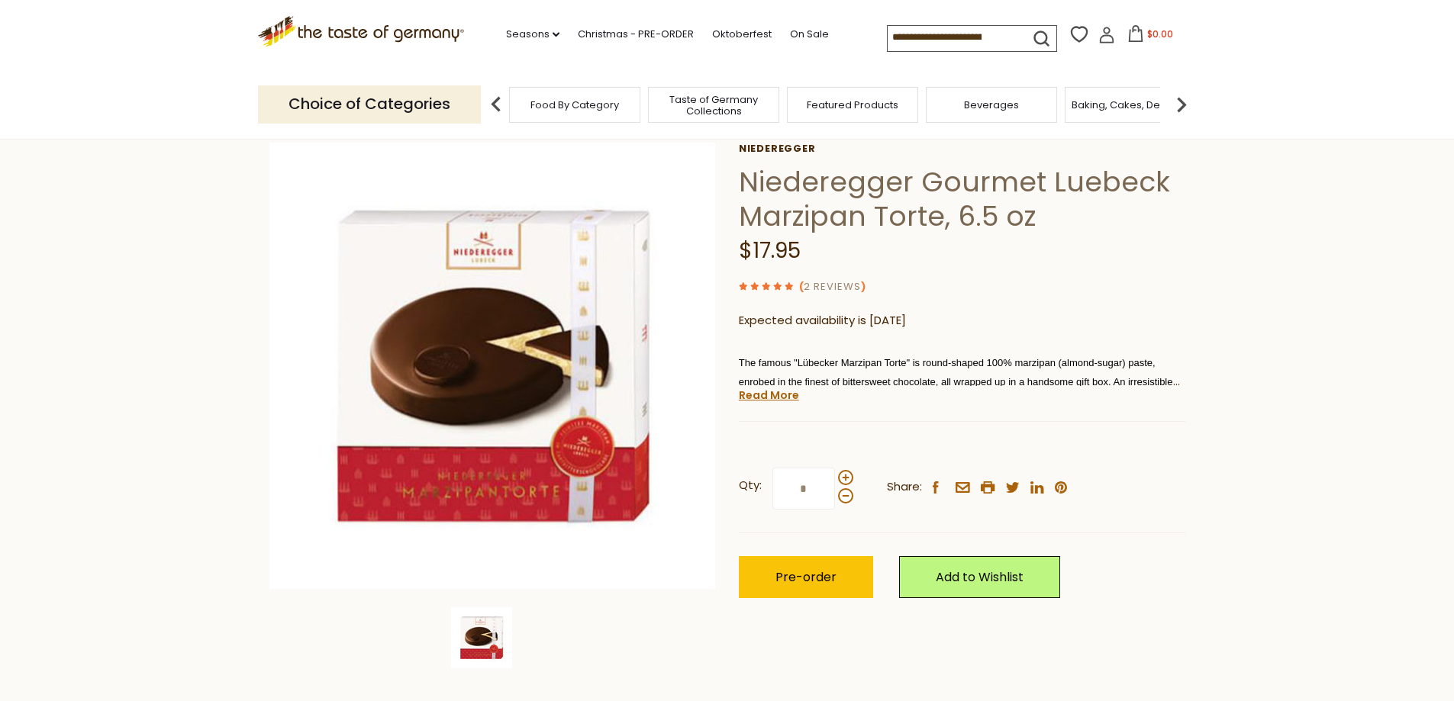
click at [830, 288] on link "2 Reviews" at bounding box center [832, 287] width 57 height 16
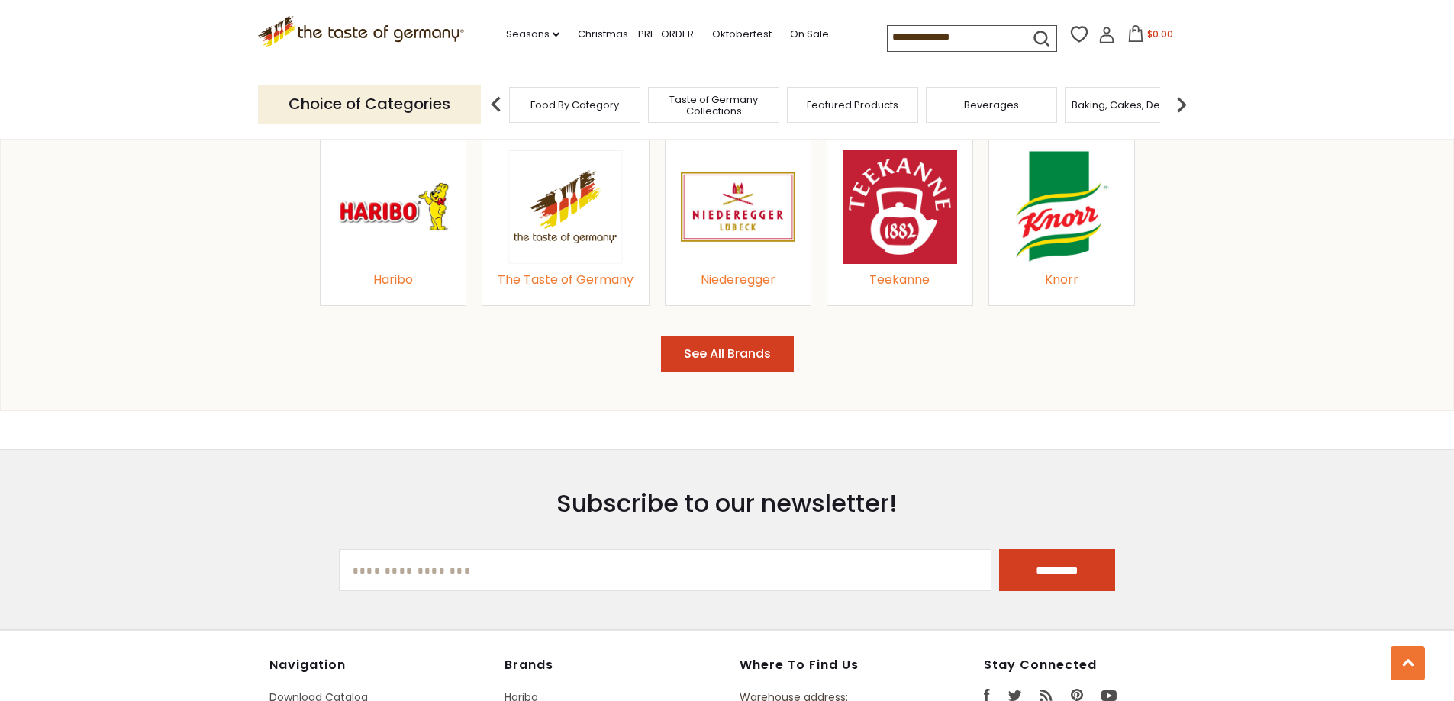
scroll to position [1374, 0]
